Goal: Task Accomplishment & Management: Use online tool/utility

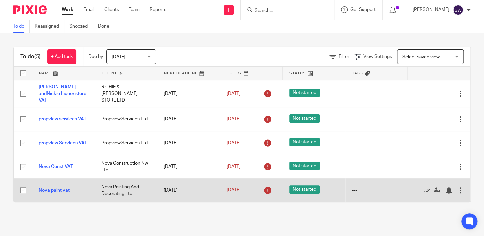
click at [22, 189] on input "checkbox" at bounding box center [23, 190] width 13 height 13
checkbox input "true"
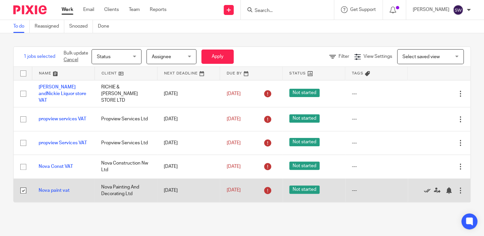
click at [423, 188] on icon at bounding box center [426, 190] width 7 height 7
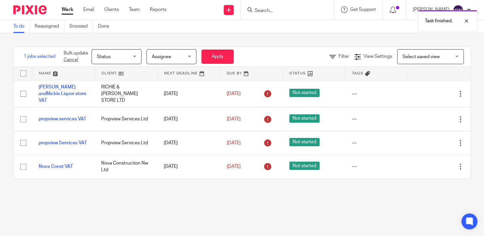
click at [283, 9] on div "Task finished." at bounding box center [359, 19] width 235 height 25
click at [276, 11] on div "Task finished." at bounding box center [359, 19] width 235 height 25
drag, startPoint x: 259, startPoint y: 8, endPoint x: 275, endPoint y: 10, distance: 16.4
click at [259, 8] on div "Task finished." at bounding box center [359, 19] width 235 height 25
click at [277, 10] on div "Task finished." at bounding box center [359, 19] width 235 height 25
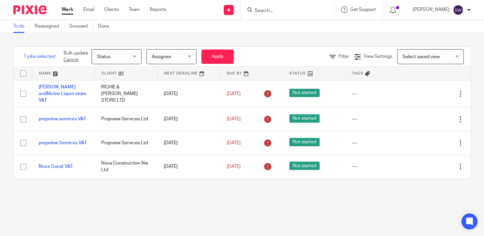
click at [265, 6] on form at bounding box center [289, 10] width 71 height 8
click at [265, 9] on input "Search" at bounding box center [284, 11] width 60 height 6
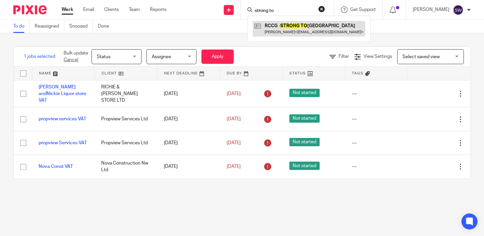
type input "strong to"
click at [313, 27] on link at bounding box center [308, 28] width 112 height 15
